Goal: Task Accomplishment & Management: Use online tool/utility

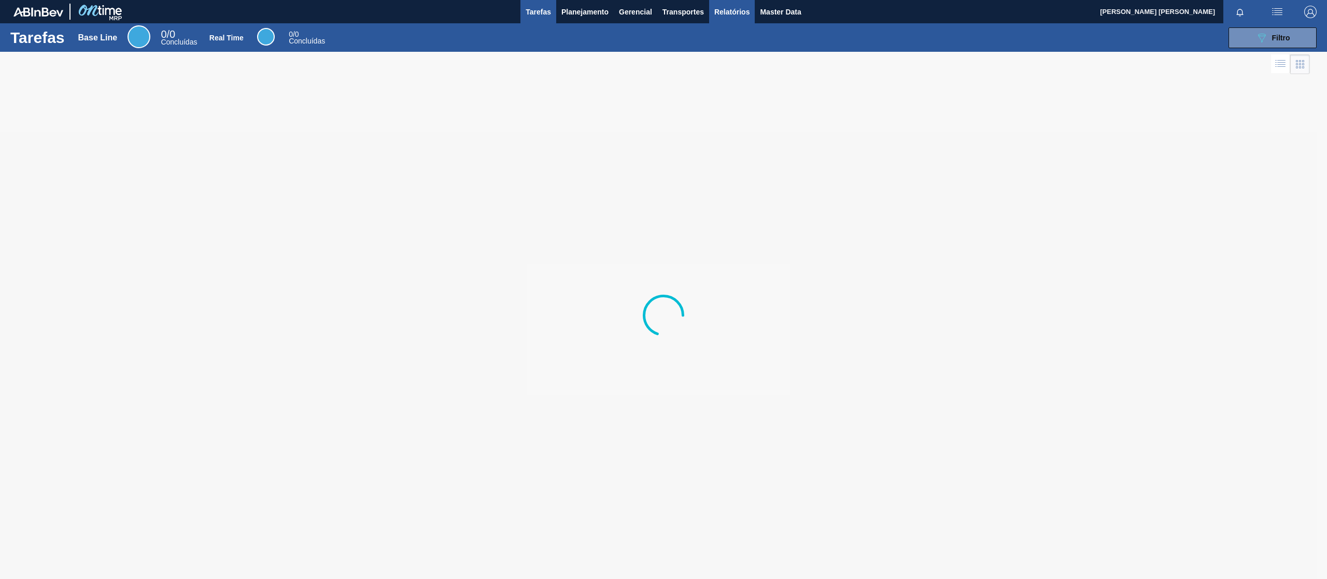
click at [738, 19] on button "Relatórios" at bounding box center [732, 11] width 46 height 23
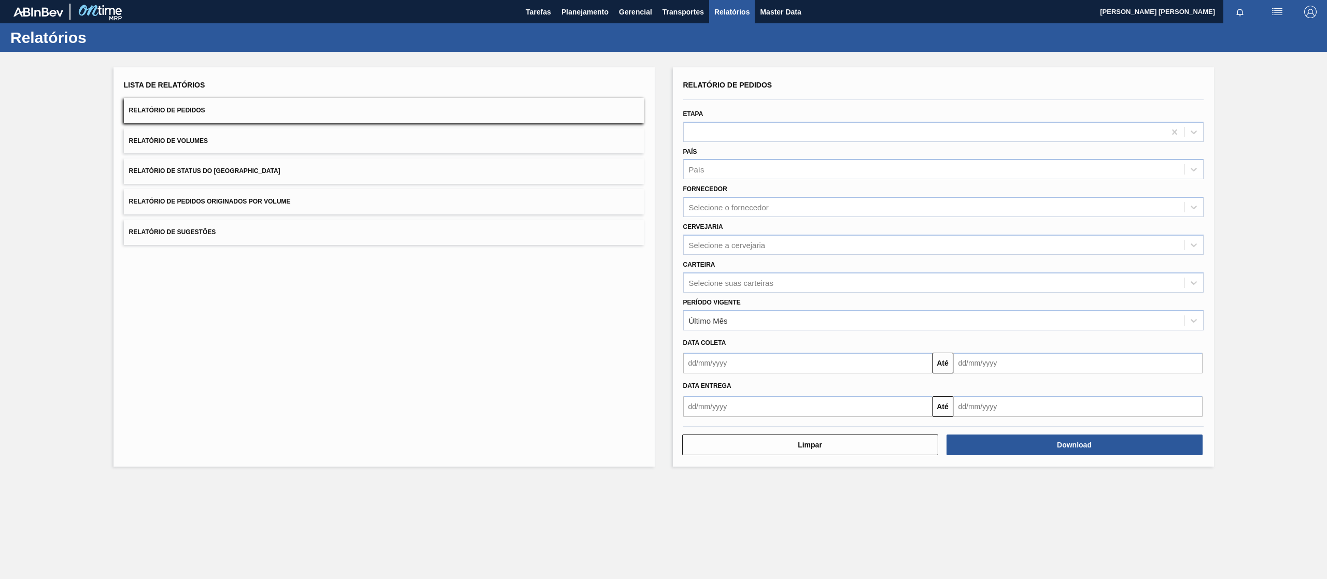
click at [290, 198] on span "Relatório de Pedidos Originados por Volume" at bounding box center [210, 201] width 162 height 7
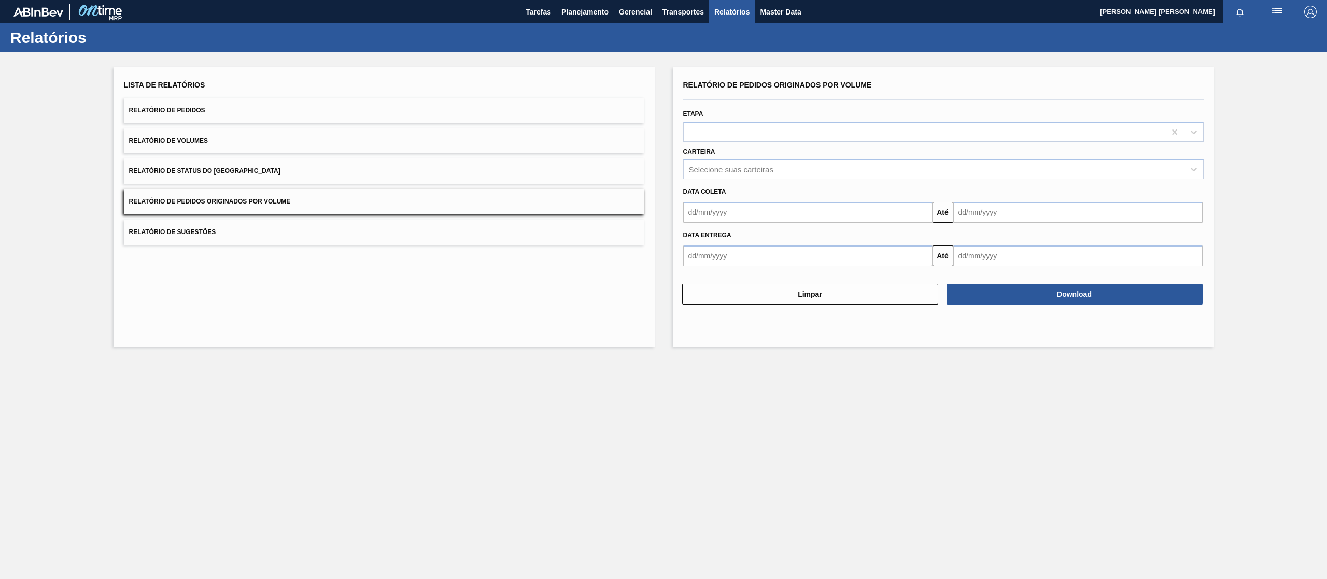
click at [767, 179] on div "Data [PERSON_NAME] Até" at bounding box center [943, 201] width 529 height 44
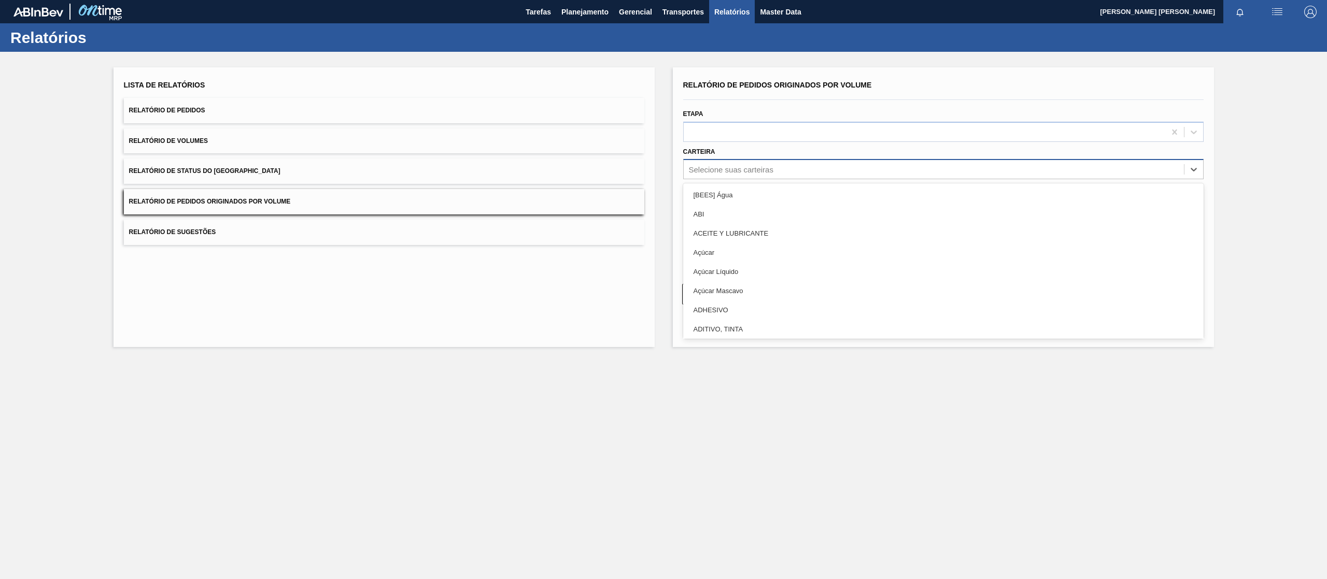
click at [766, 172] on div "Selecione suas carteiras" at bounding box center [731, 169] width 84 height 9
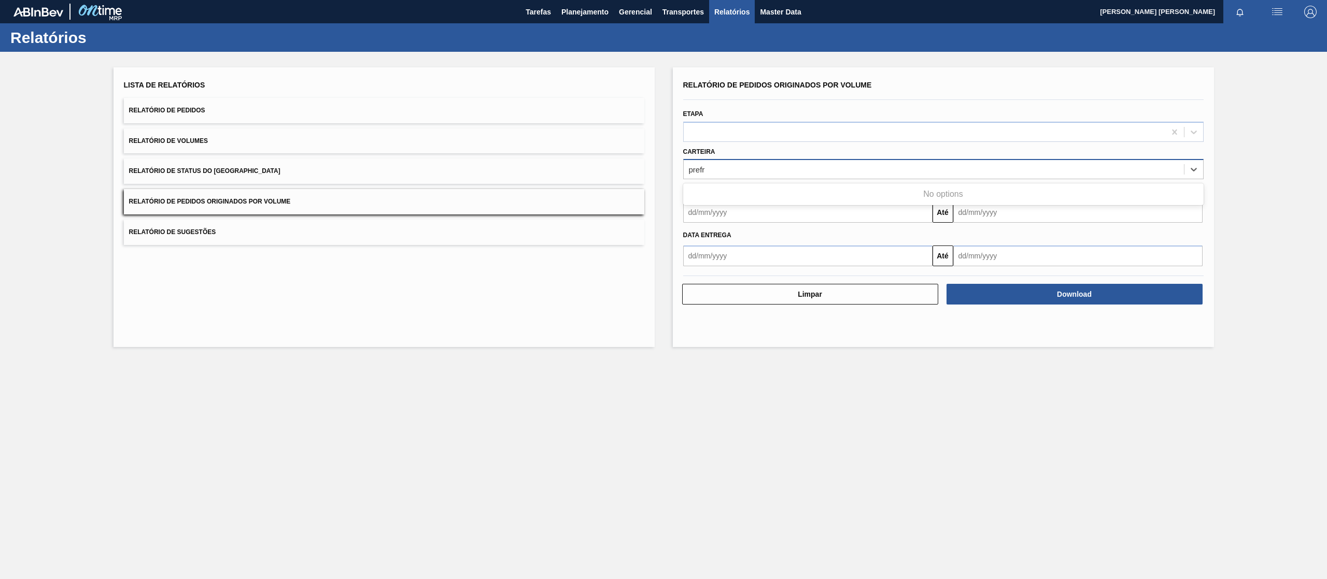
type input "pref"
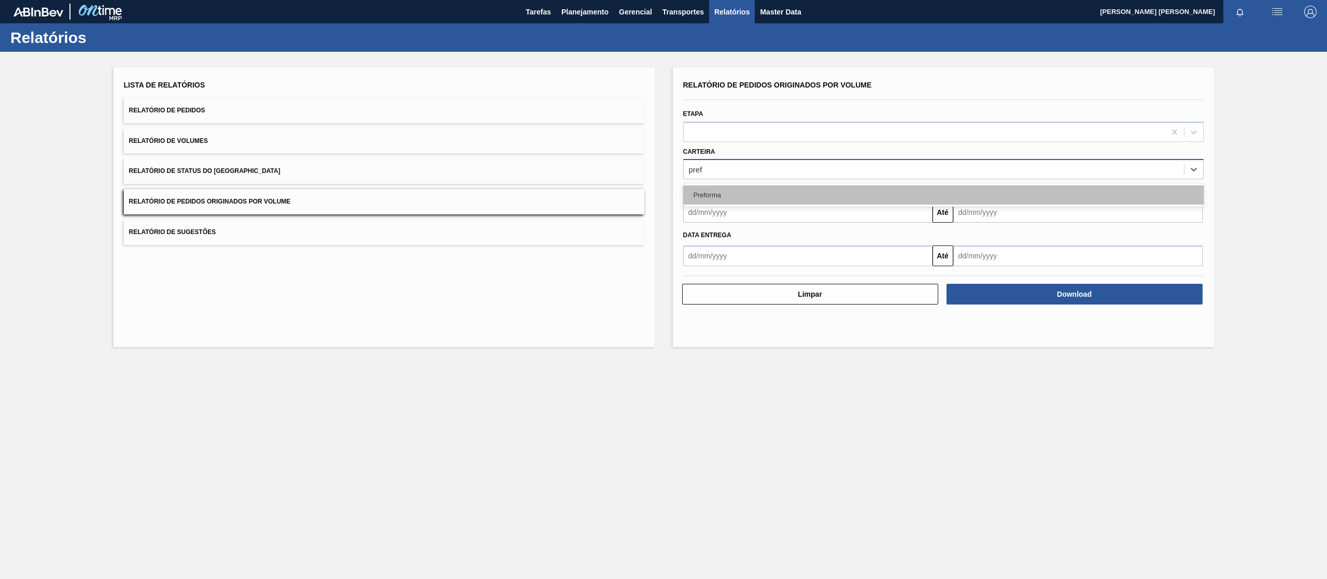
click at [745, 192] on div "Preforma" at bounding box center [943, 195] width 520 height 19
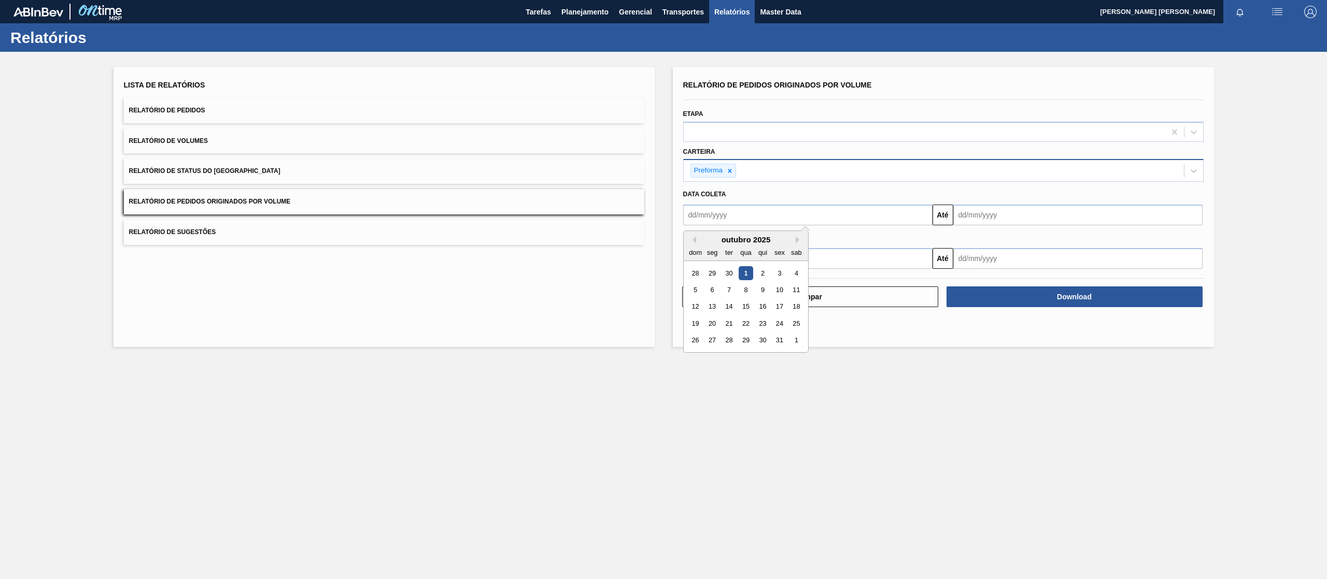
click at [786, 217] on input "text" at bounding box center [807, 215] width 249 height 21
click at [696, 246] on div "dom" at bounding box center [695, 253] width 14 height 14
click at [697, 240] on div "outubro 2025" at bounding box center [746, 239] width 124 height 9
click at [690, 236] on button "Previous Month" at bounding box center [692, 239] width 7 height 7
click at [714, 274] on div "1" at bounding box center [712, 273] width 14 height 14
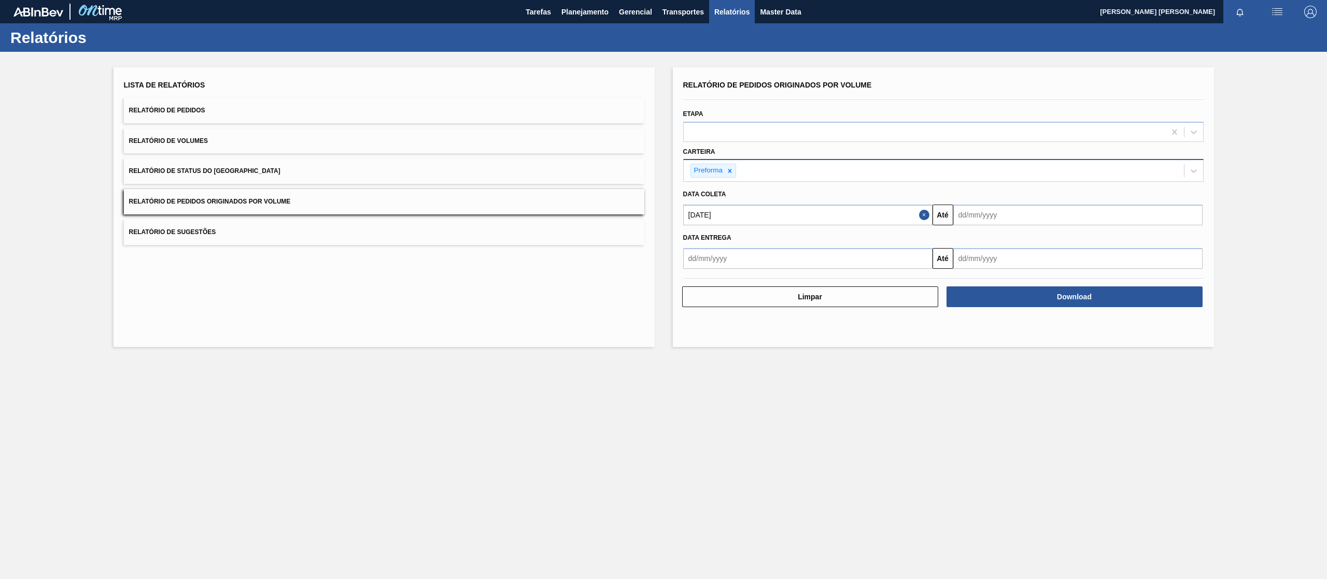
click at [776, 211] on input "[DATE]" at bounding box center [807, 215] width 249 height 21
click at [694, 239] on button "Previous Month" at bounding box center [692, 239] width 7 height 7
click at [773, 277] on div "1" at bounding box center [779, 273] width 14 height 14
type input "[DATE]"
click at [1007, 215] on input "text" at bounding box center [1077, 215] width 249 height 21
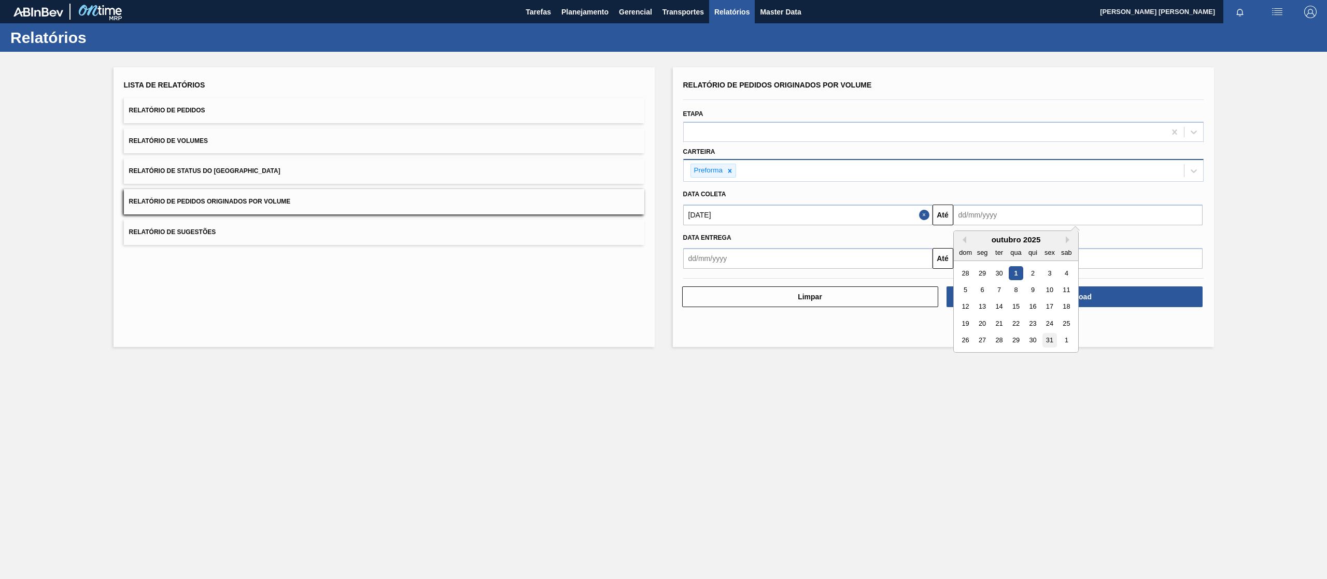
click at [1046, 339] on div "31" at bounding box center [1049, 341] width 14 height 14
type input "[DATE]"
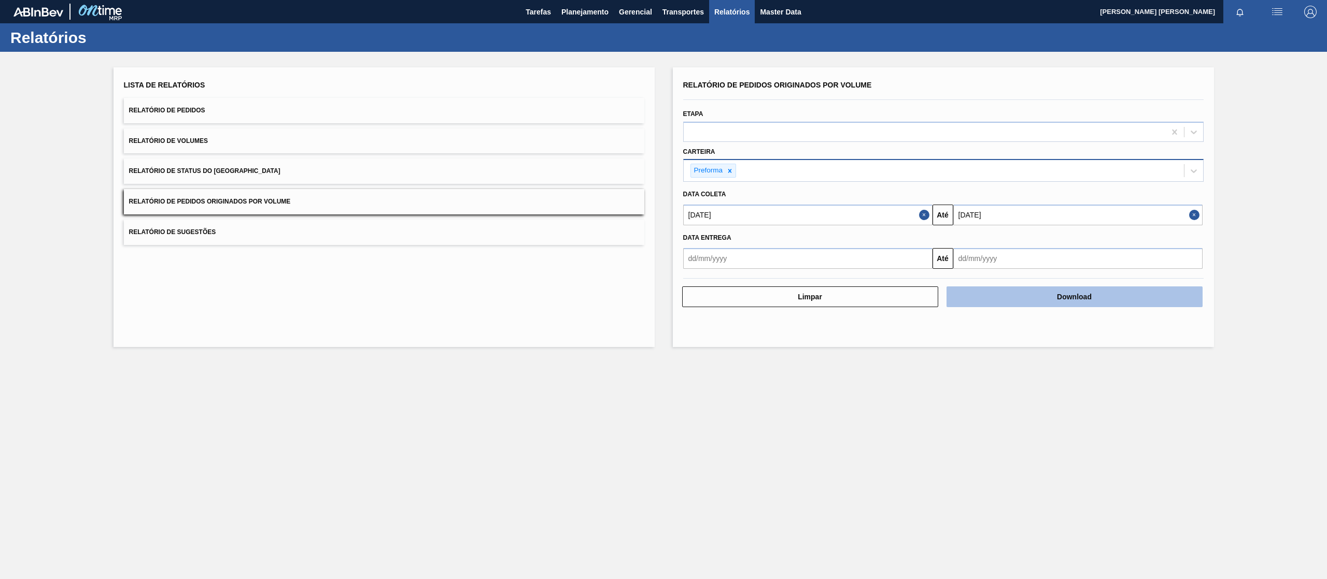
click at [1056, 302] on button "Download" at bounding box center [1074, 297] width 256 height 21
